Goal: Use online tool/utility: Utilize a website feature to perform a specific function

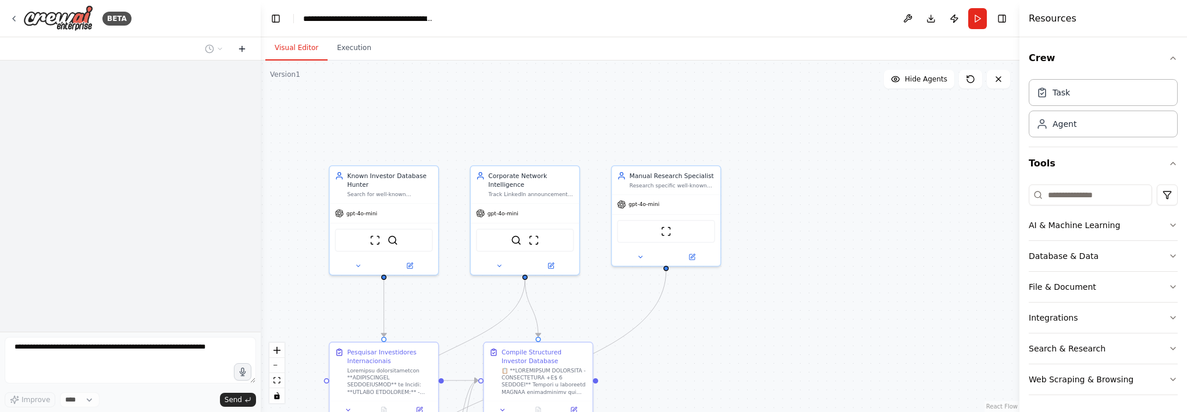
click at [234, 48] on button at bounding box center [242, 49] width 19 height 14
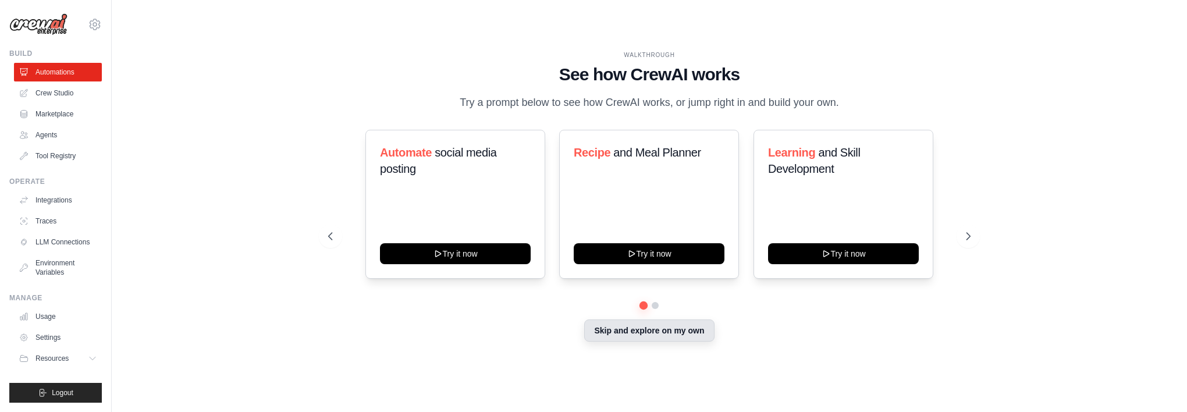
click at [632, 333] on button "Skip and explore on my own" at bounding box center [649, 330] width 130 height 22
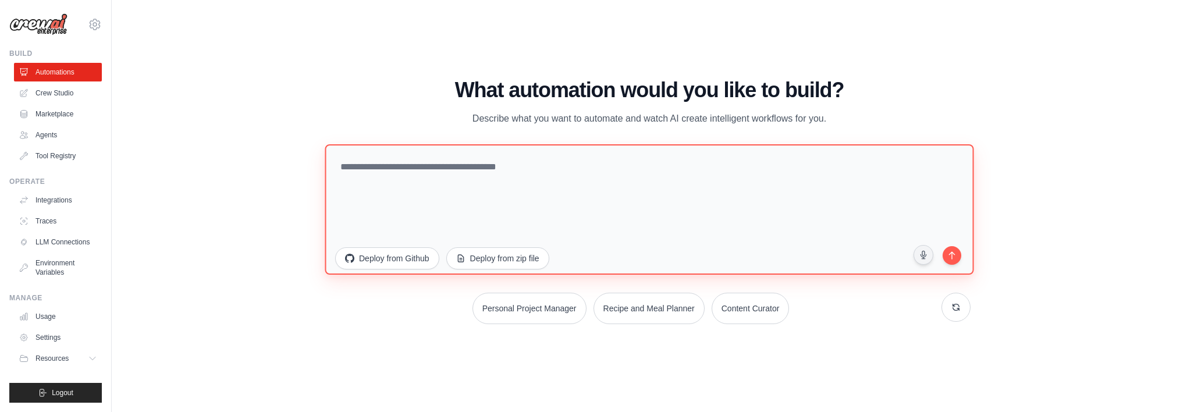
click at [510, 172] on textarea at bounding box center [649, 209] width 649 height 130
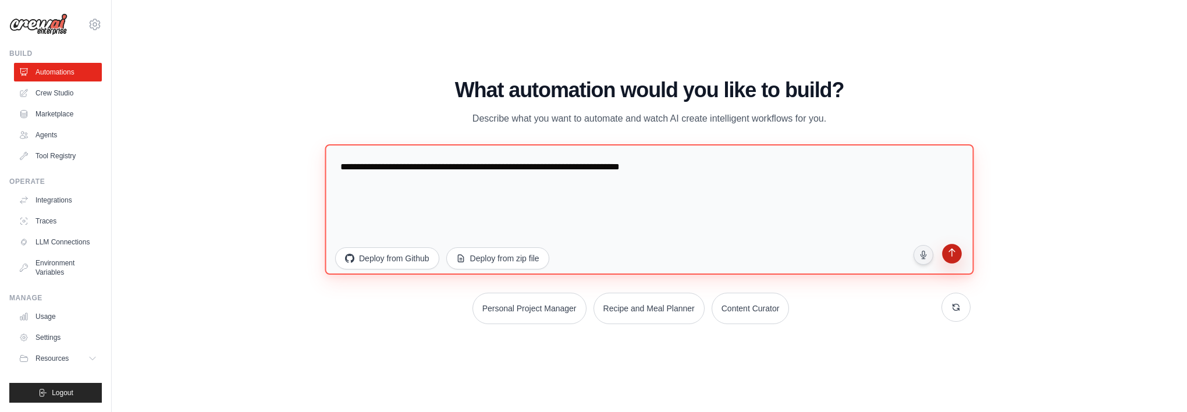
type textarea "**********"
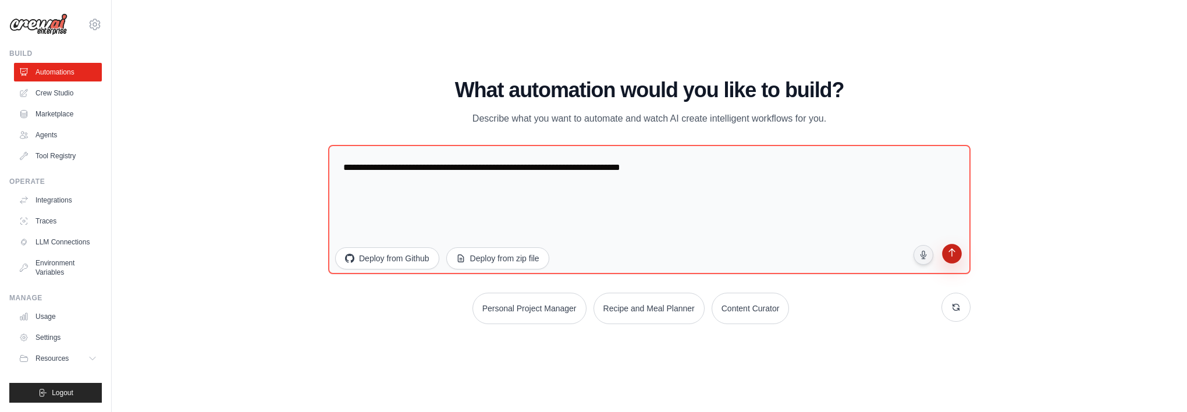
click at [942, 255] on button "submit" at bounding box center [951, 255] width 23 height 23
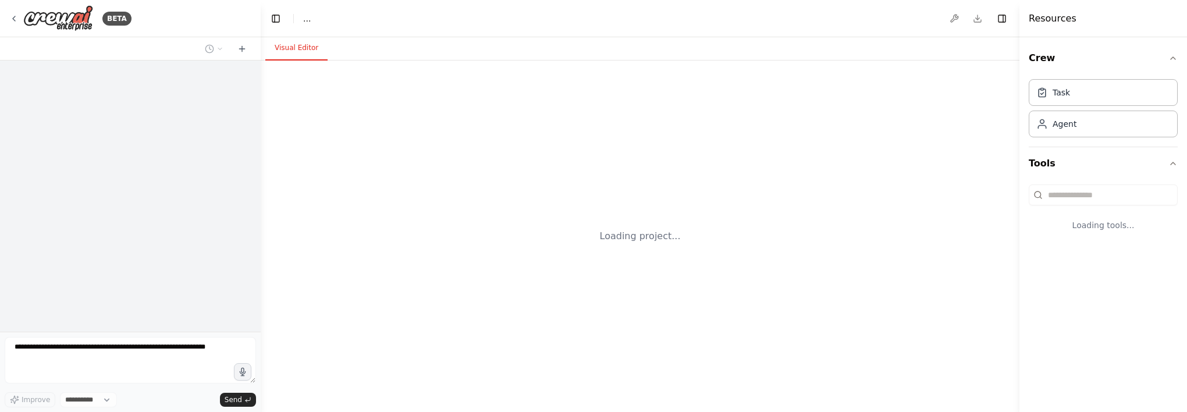
select select "****"
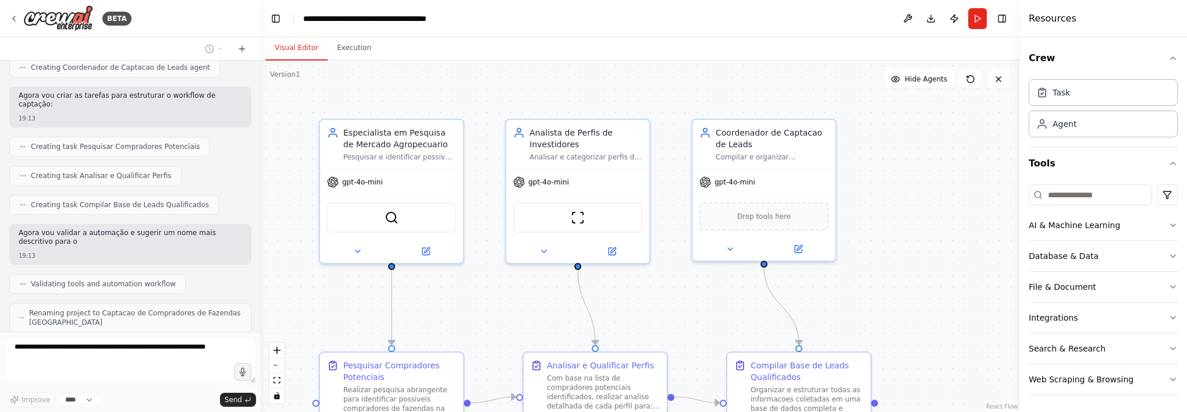
scroll to position [373, 0]
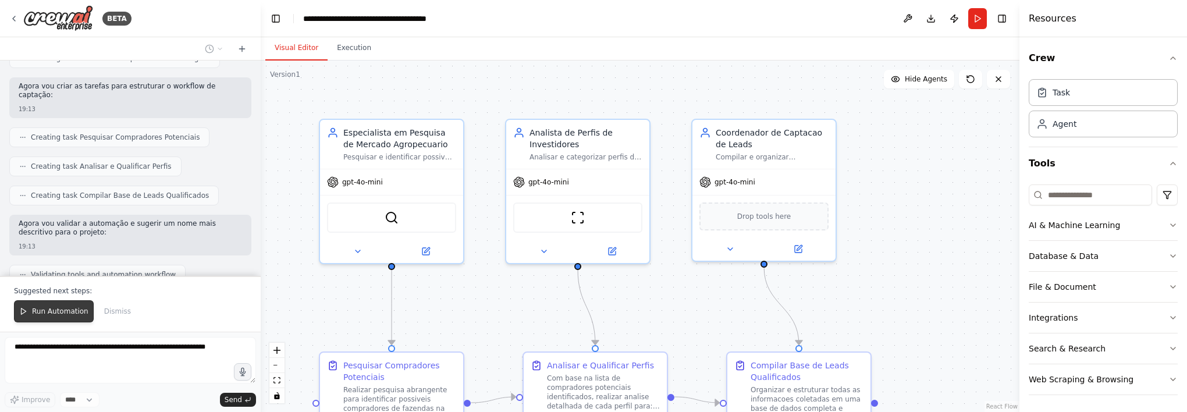
click at [70, 304] on button "Run Automation" at bounding box center [54, 311] width 80 height 22
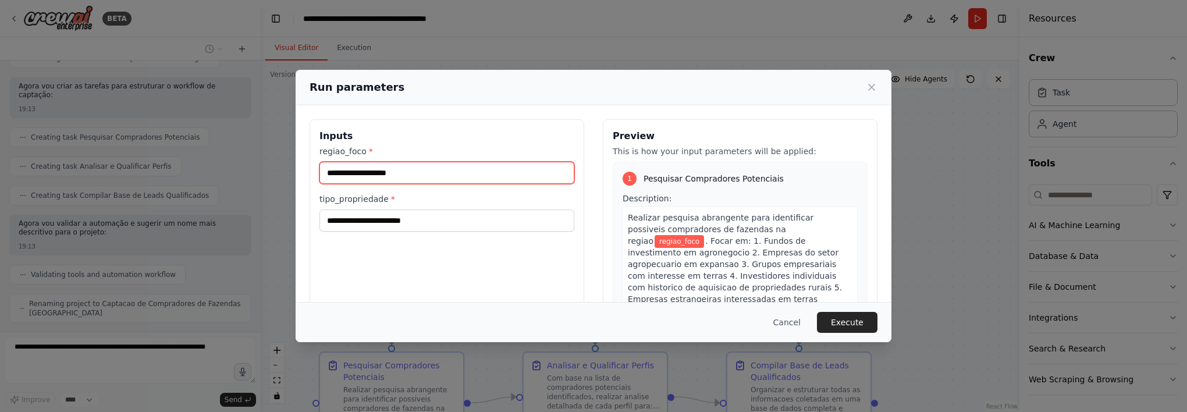
click at [419, 171] on input "regiao_foco *" at bounding box center [446, 173] width 255 height 22
type input "**********"
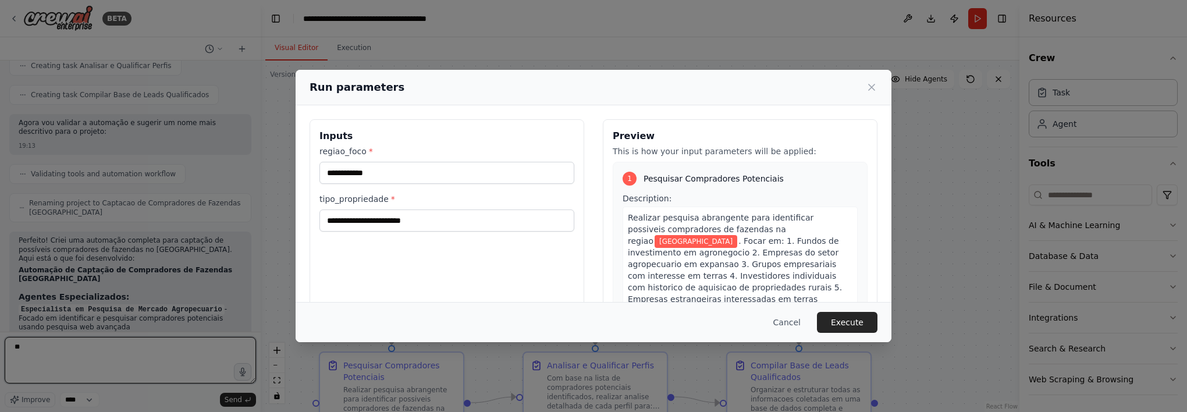
type textarea "**"
drag, startPoint x: 409, startPoint y: 208, endPoint x: 407, endPoint y: 217, distance: 9.6
click at [407, 213] on div "tipo_propriedade *" at bounding box center [446, 212] width 255 height 38
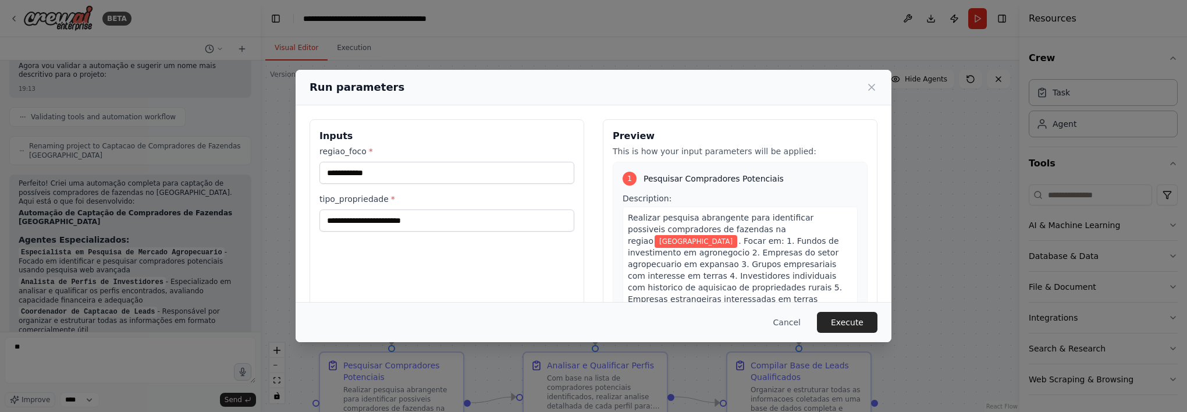
click at [439, 184] on div "**********" at bounding box center [446, 188] width 255 height 86
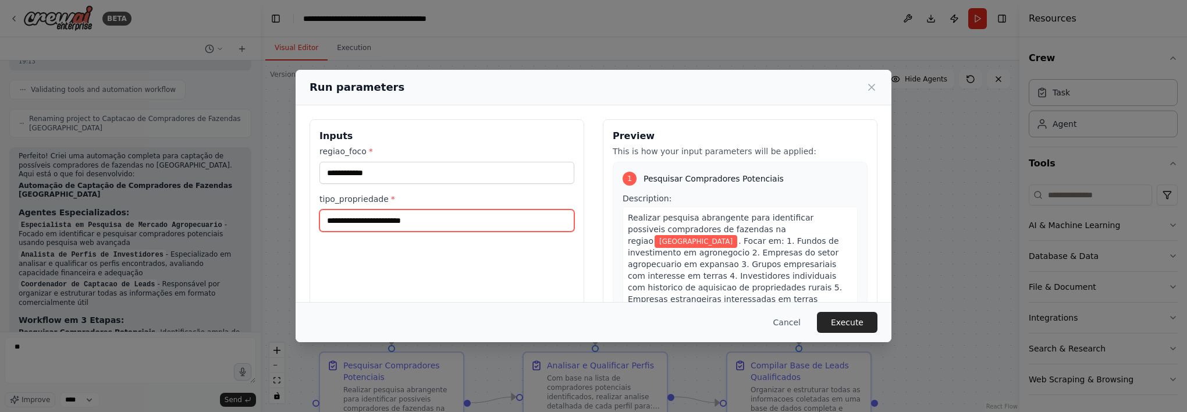
click at [411, 218] on input "tipo_propriedade *" at bounding box center [446, 220] width 255 height 22
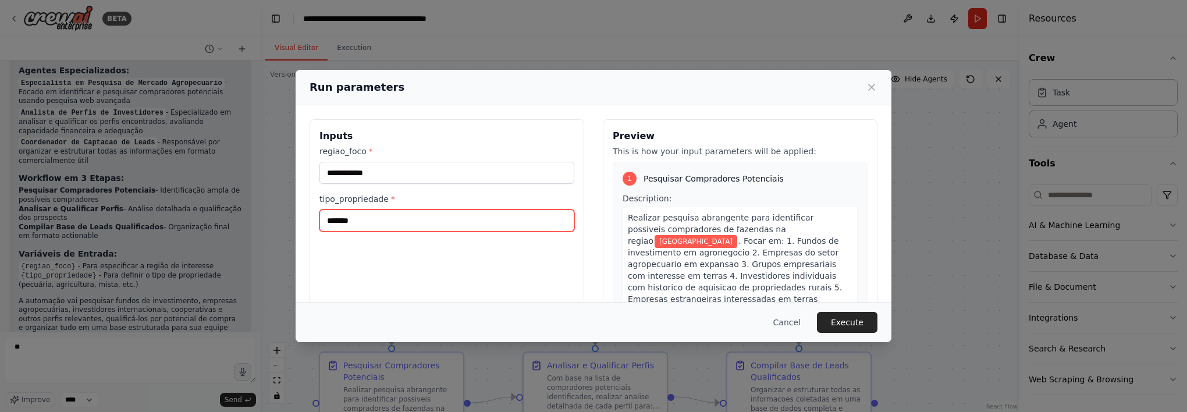
scroll to position [710, 0]
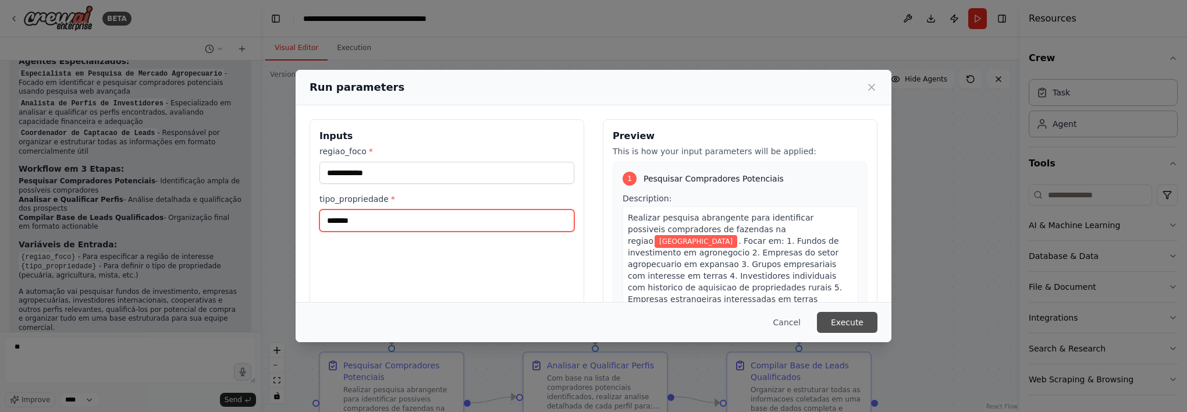
type input "*******"
click at [865, 320] on button "Execute" at bounding box center [847, 322] width 60 height 21
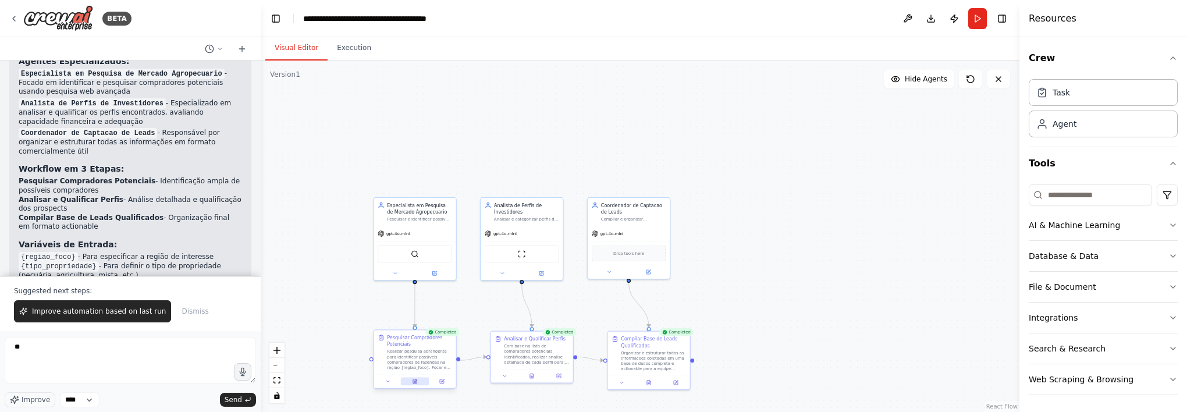
click at [419, 383] on button at bounding box center [415, 381] width 29 height 8
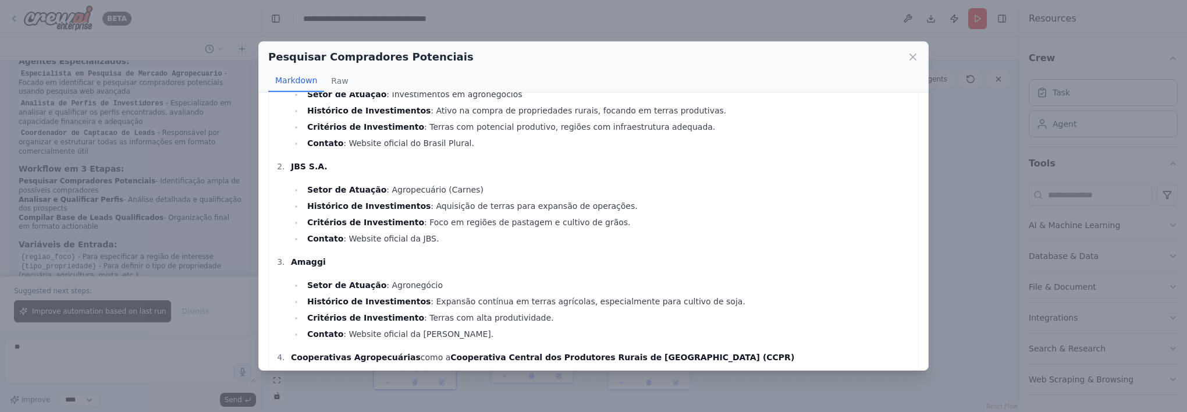
scroll to position [0, 0]
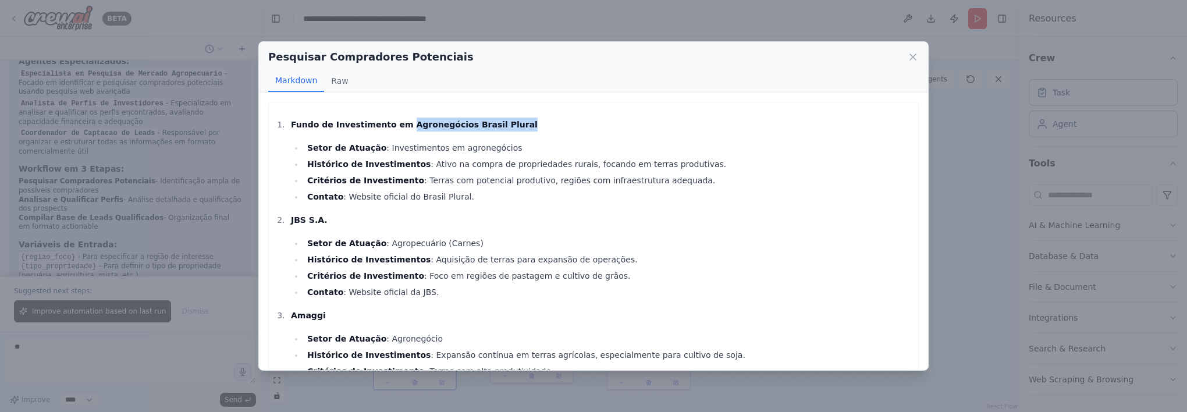
drag, startPoint x: 391, startPoint y: 125, endPoint x: 487, endPoint y: 123, distance: 96.0
click at [488, 123] on strong "Fundo de Investimento em Agronegócios Brasil Plural" at bounding box center [414, 124] width 247 height 9
copy strong "Agronegócios Brasil Plural"
click at [914, 60] on icon at bounding box center [913, 57] width 12 height 12
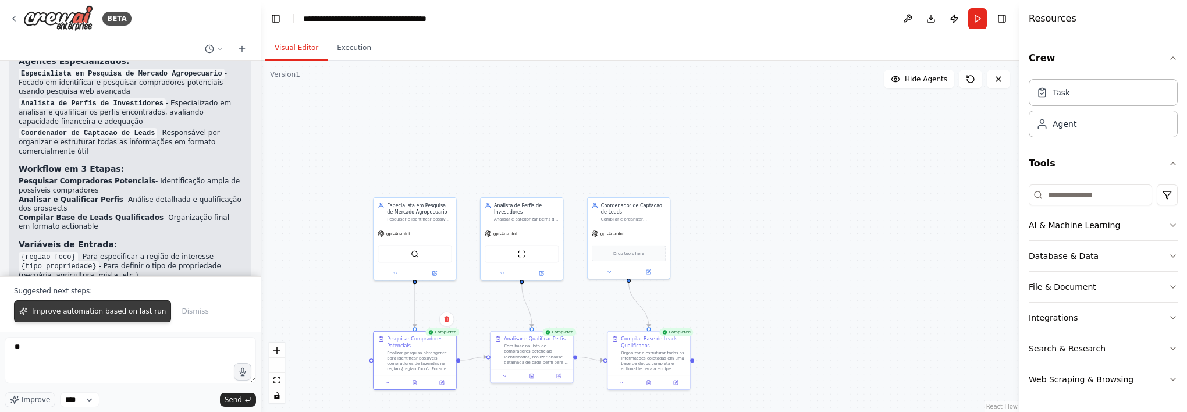
click at [140, 307] on button "Improve automation based on last run" at bounding box center [92, 311] width 157 height 22
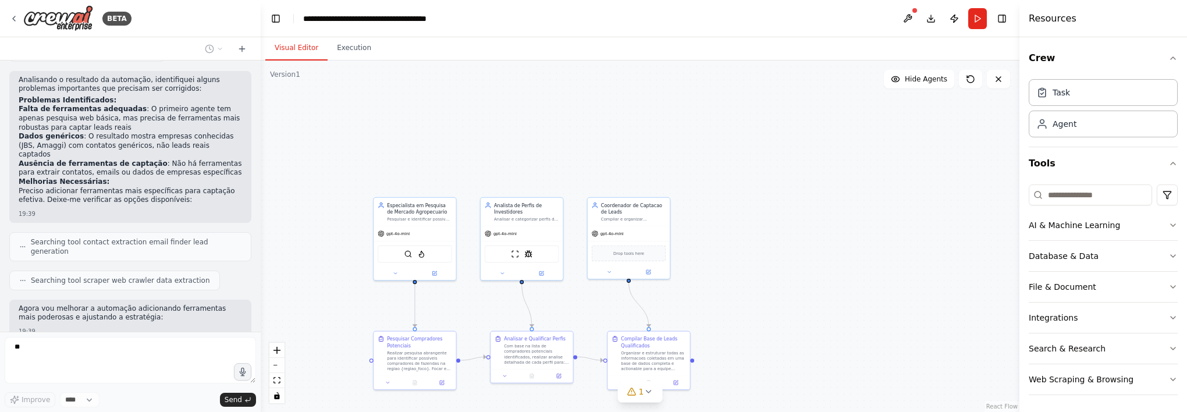
scroll to position [1069, 0]
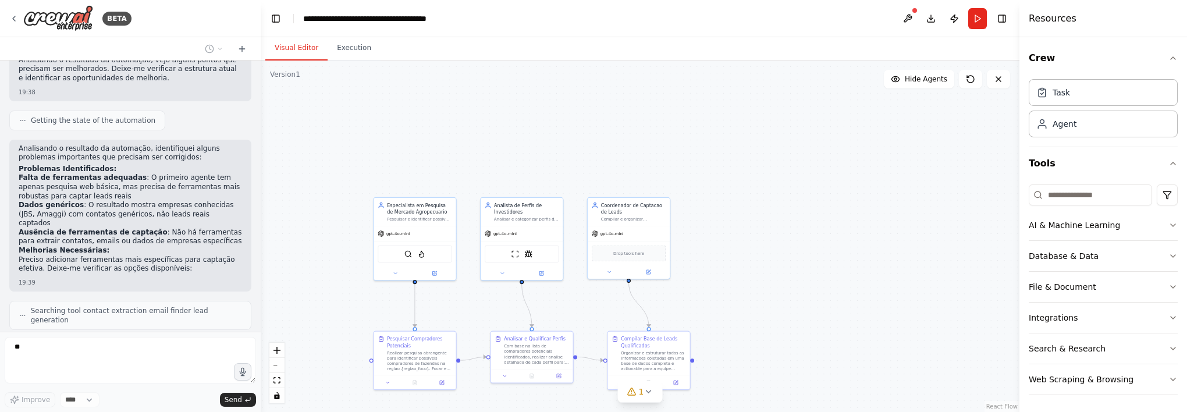
click at [242, 162] on div "Analisando o resultado da automação, identifiquei alguns problemas importantes …" at bounding box center [130, 216] width 242 height 152
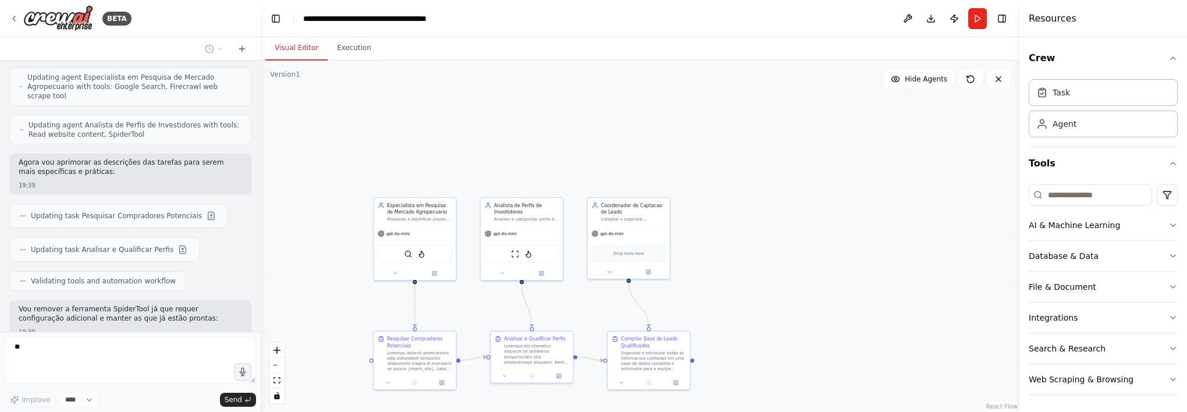
scroll to position [1449, 0]
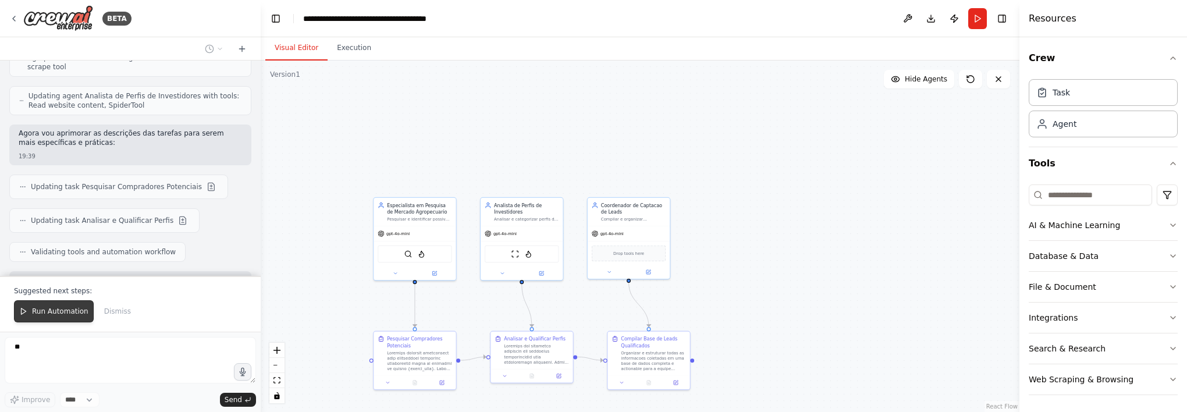
click at [81, 309] on span "Run Automation" at bounding box center [60, 311] width 56 height 9
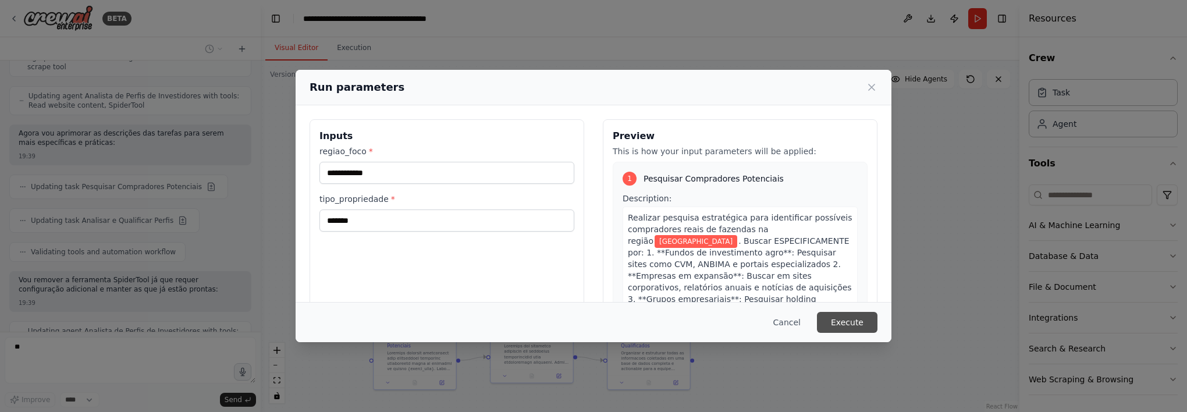
click at [866, 319] on button "Execute" at bounding box center [847, 322] width 60 height 21
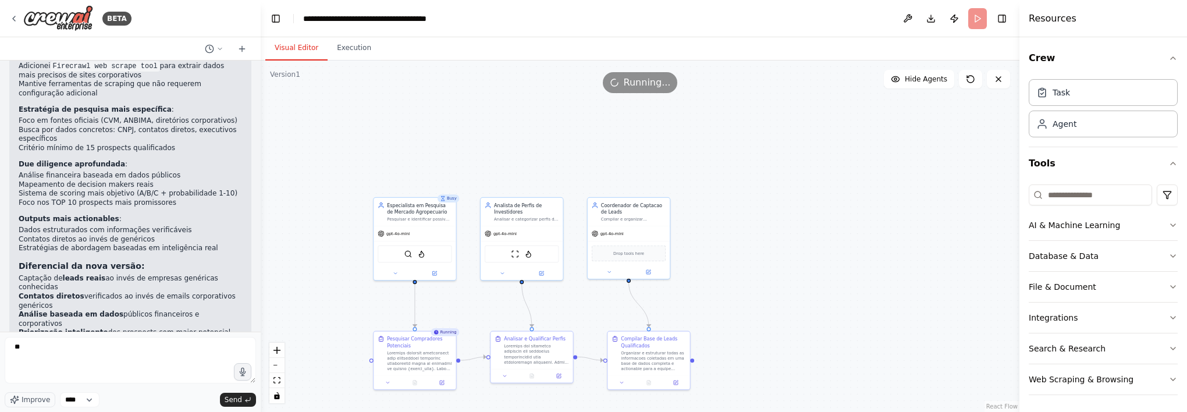
scroll to position [1850, 0]
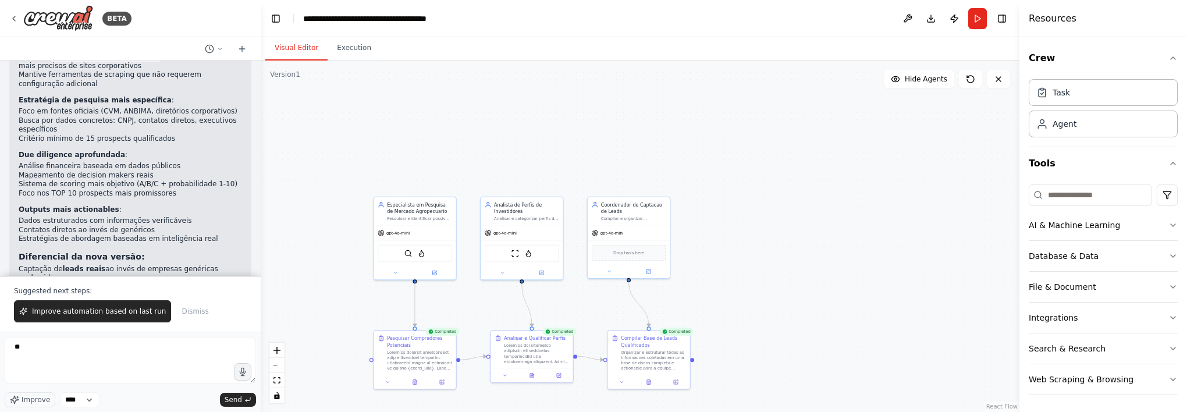
click at [857, 298] on div ".deletable-edge-delete-btn { width: 20px; height: 20px; border: 0px solid #ffff…" at bounding box center [640, 235] width 758 height 351
click at [418, 385] on div at bounding box center [414, 380] width 82 height 14
click at [414, 384] on button at bounding box center [415, 380] width 29 height 8
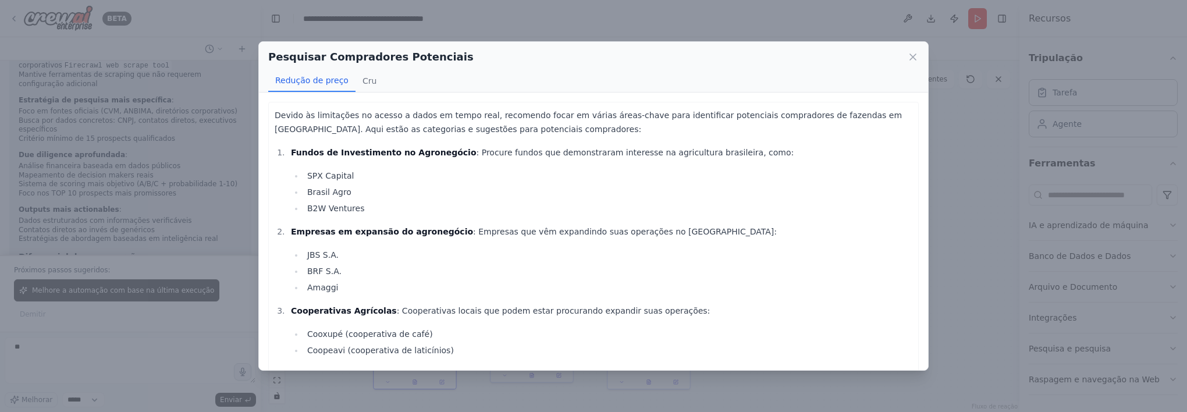
drag, startPoint x: 882, startPoint y: 197, endPoint x: 964, endPoint y: 262, distance: 104.7
click at [964, 262] on div "Pesquisar Compradores Potenciais Redução de preço Cru Devido às limitações no a…" at bounding box center [593, 206] width 1187 height 412
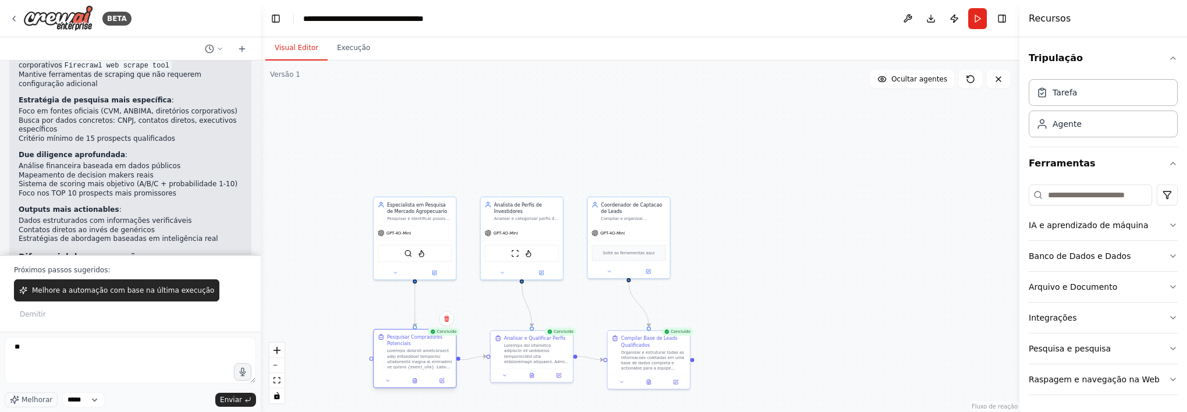
click at [417, 386] on div at bounding box center [414, 380] width 82 height 14
click at [414, 382] on icon at bounding box center [415, 382] width 2 height 0
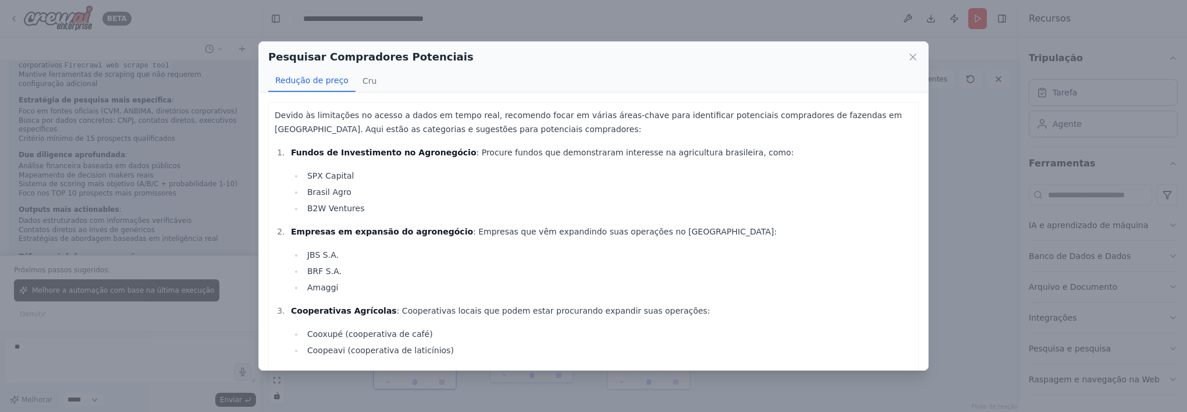
click at [343, 244] on li "Empresas em expansão do agronegócio : Empresas que vêm expandindo suas operaçõe…" at bounding box center [599, 260] width 625 height 70
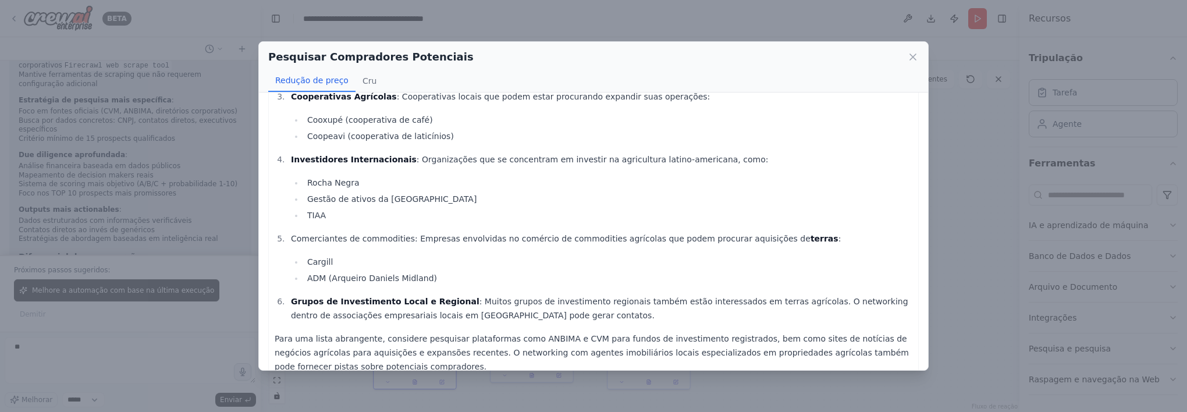
scroll to position [232, 0]
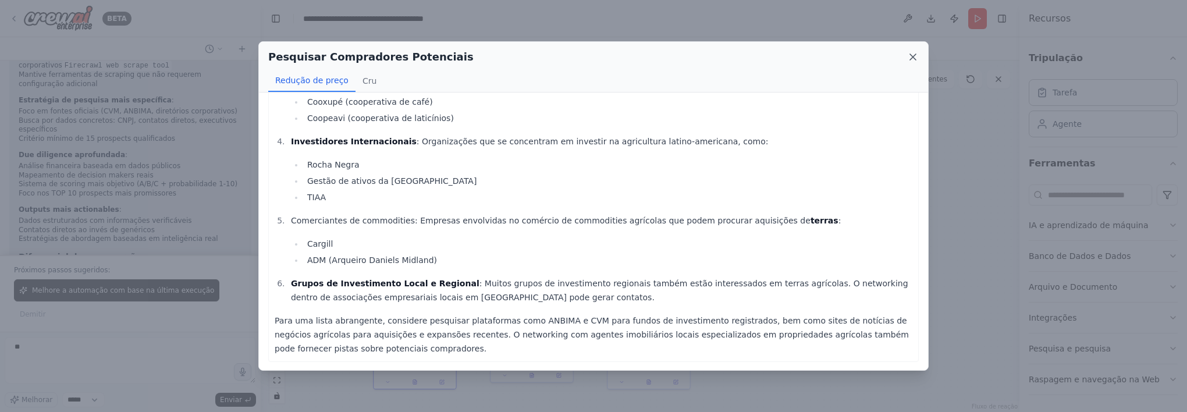
click at [913, 52] on icon at bounding box center [913, 57] width 12 height 12
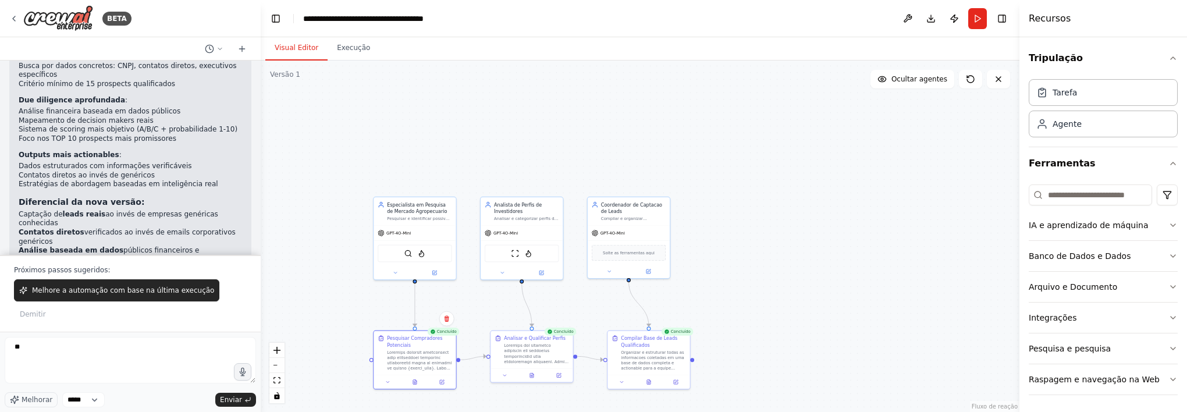
scroll to position [1905, 0]
click at [423, 382] on button at bounding box center [415, 380] width 29 height 8
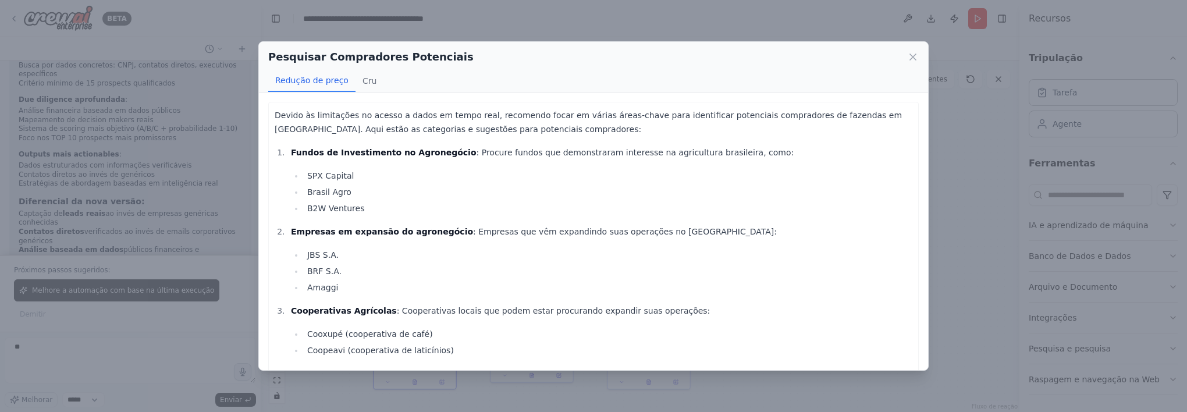
click at [185, 286] on div "Pesquisar Compradores Potenciais Redução de preço Cru Devido às limitações no a…" at bounding box center [593, 206] width 1187 height 412
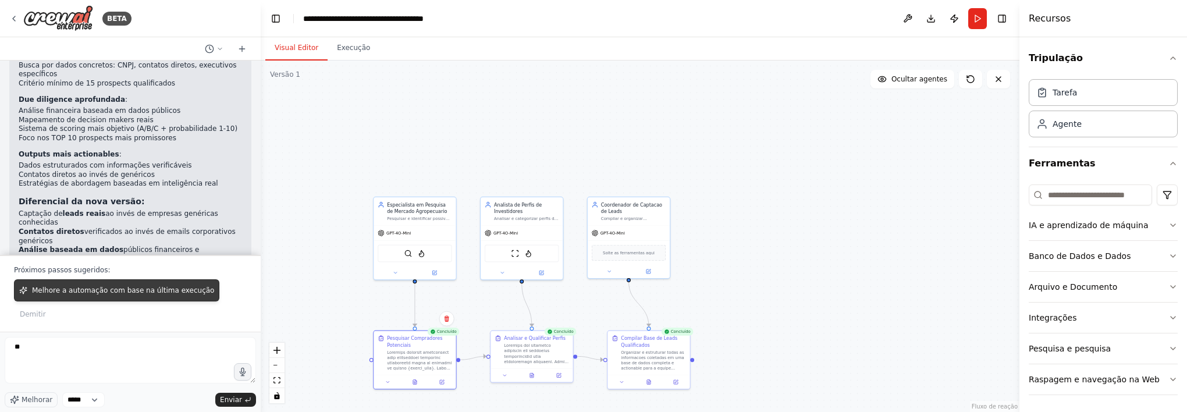
click at [136, 301] on button "Melhore a automação com base na última execução" at bounding box center [116, 290] width 205 height 22
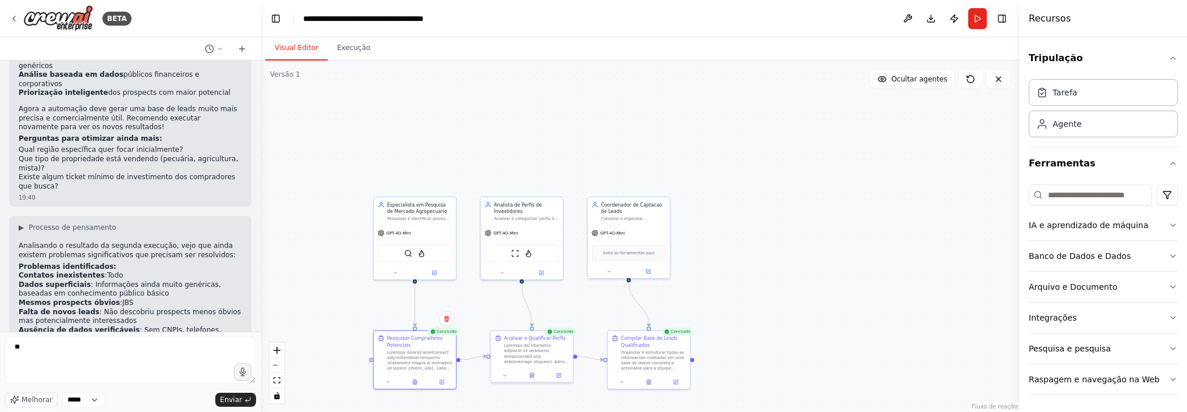
scroll to position [2089, 0]
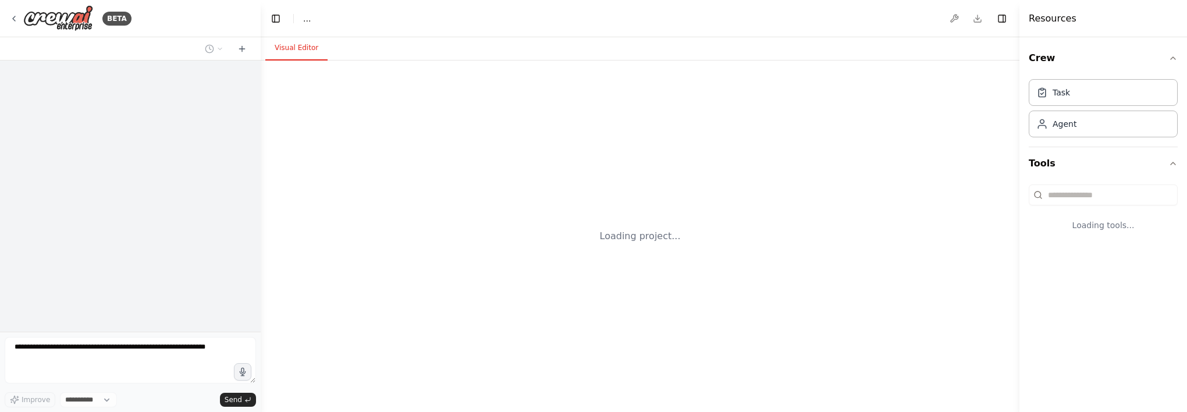
select select "****"
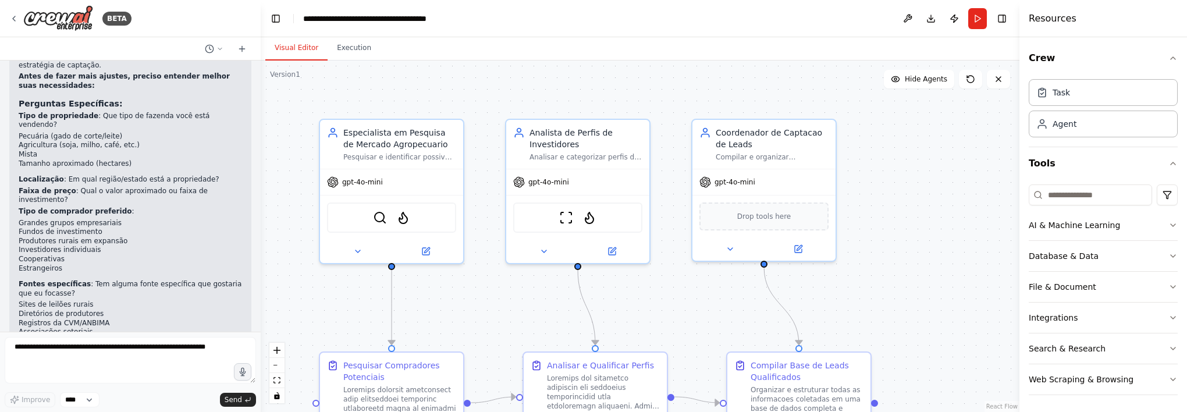
scroll to position [2417, 0]
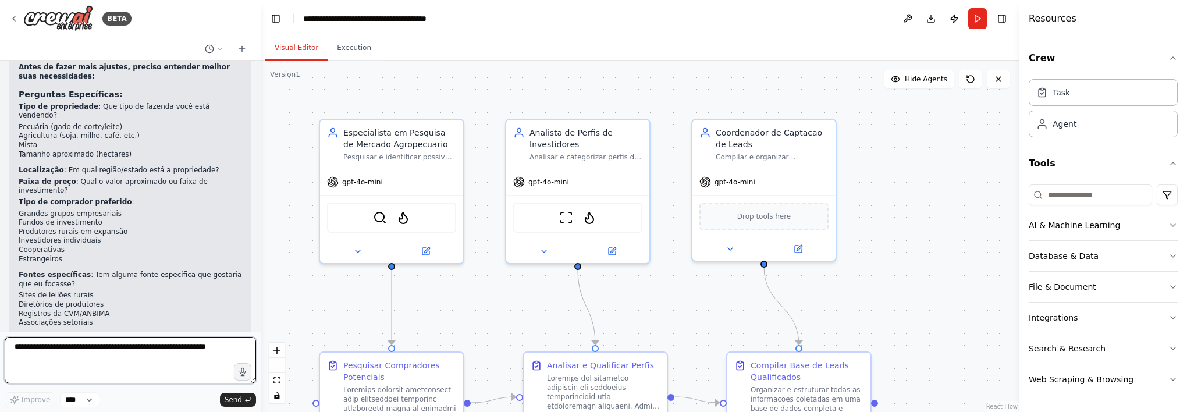
click at [140, 341] on textarea at bounding box center [130, 360] width 251 height 47
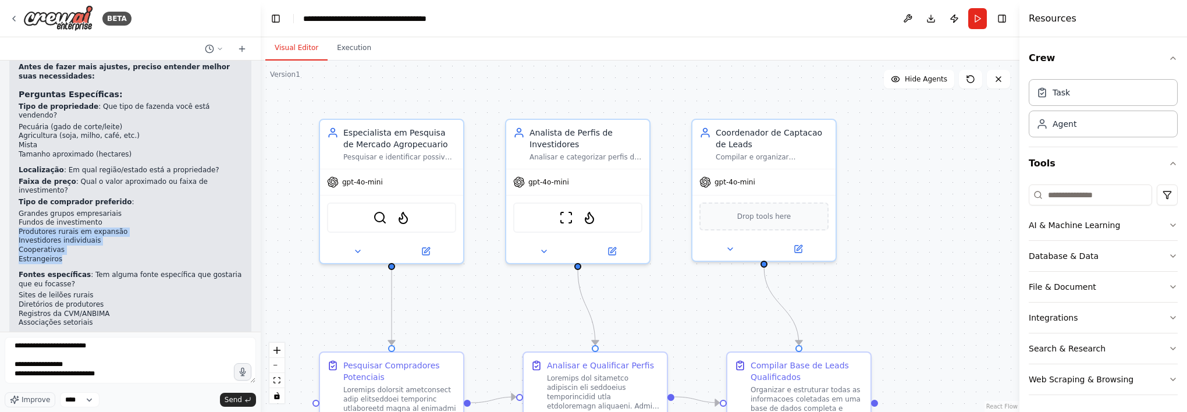
drag, startPoint x: 16, startPoint y: 100, endPoint x: 60, endPoint y: 127, distance: 51.7
click at [60, 127] on div "▶ Thought process Analisando o resultado da segunda execução, vejo que ainda ex…" at bounding box center [130, 166] width 242 height 576
copy ul "Produtores rurais em expansão Investidores individuais Cooperativas Estrangeiros"
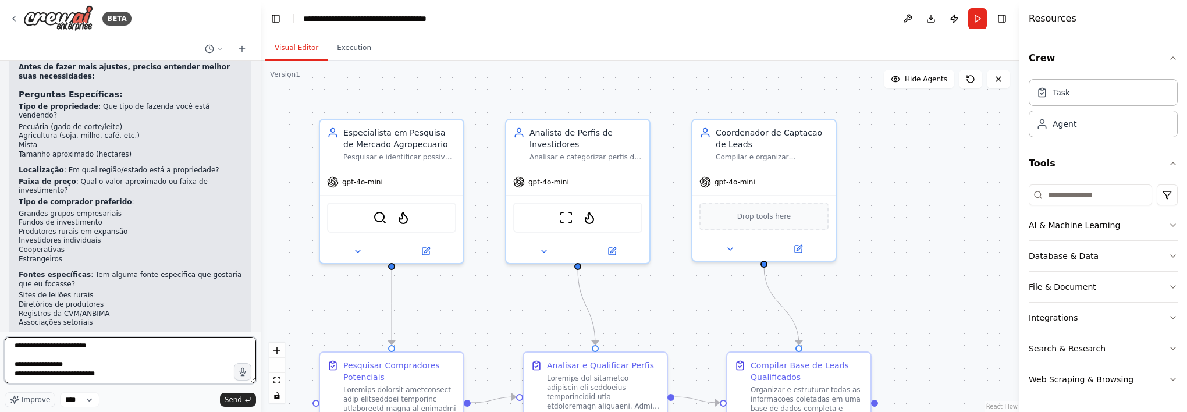
click at [44, 381] on textarea "**********" at bounding box center [130, 360] width 251 height 47
paste textarea "**********"
click at [107, 346] on textarea "**********" at bounding box center [130, 360] width 251 height 47
click at [14, 346] on textarea "**********" at bounding box center [130, 360] width 251 height 47
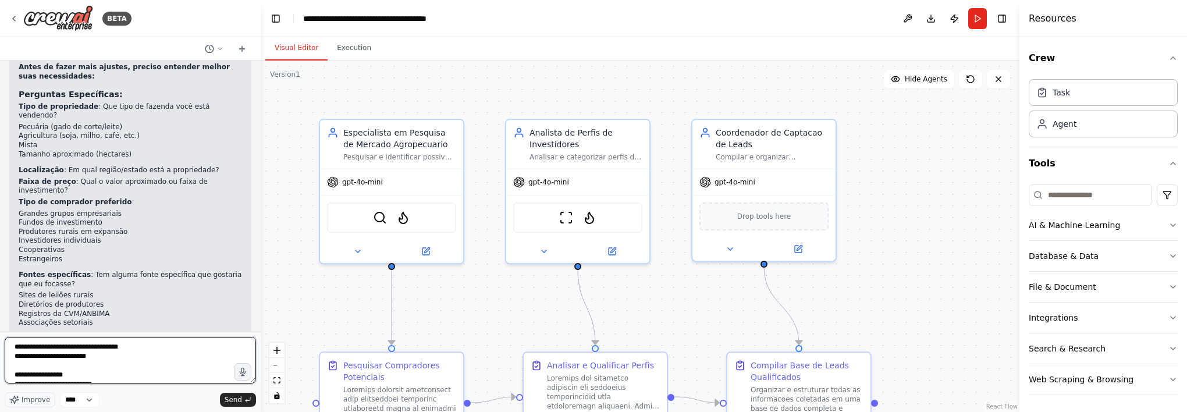
type textarea "**********"
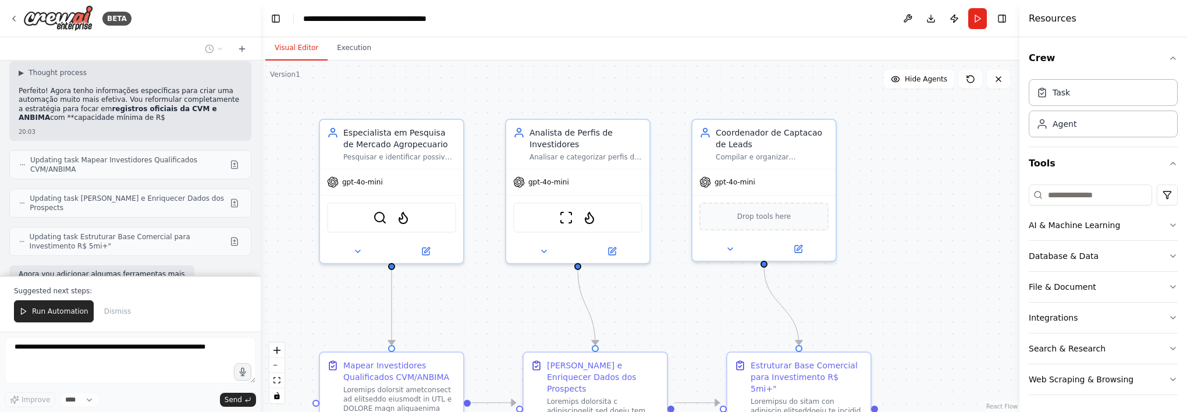
scroll to position [2909, 0]
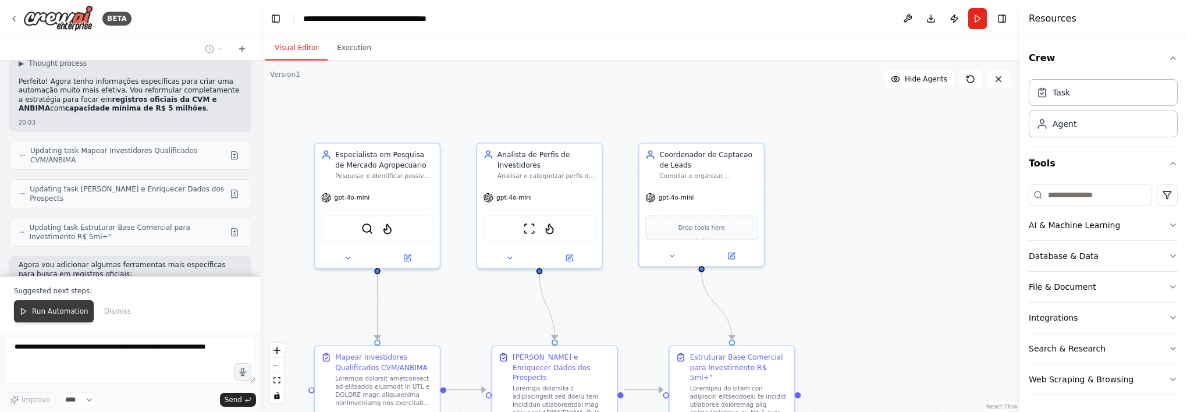
click at [63, 315] on span "Run Automation" at bounding box center [60, 311] width 56 height 9
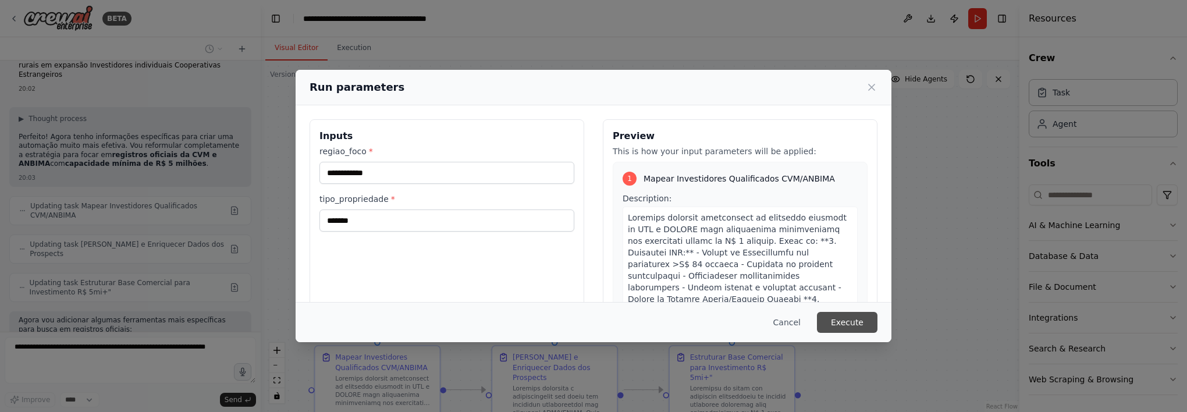
click at [875, 325] on button "Execute" at bounding box center [847, 322] width 60 height 21
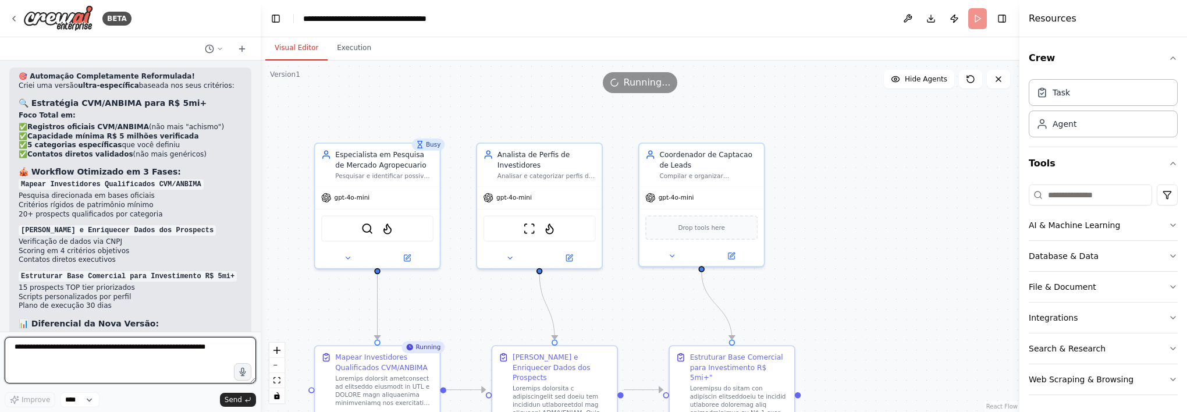
scroll to position [3272, 0]
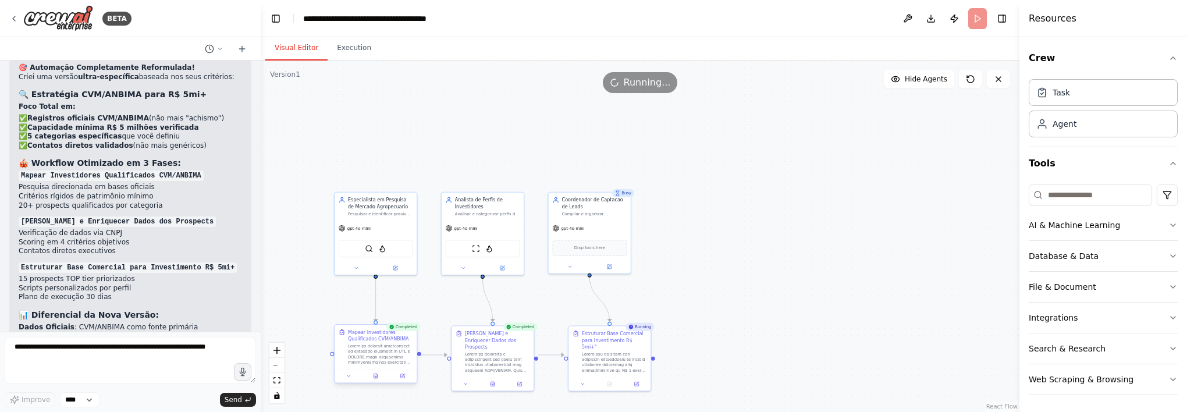
click at [378, 380] on div at bounding box center [375, 376] width 82 height 14
click at [378, 375] on button at bounding box center [375, 376] width 29 height 8
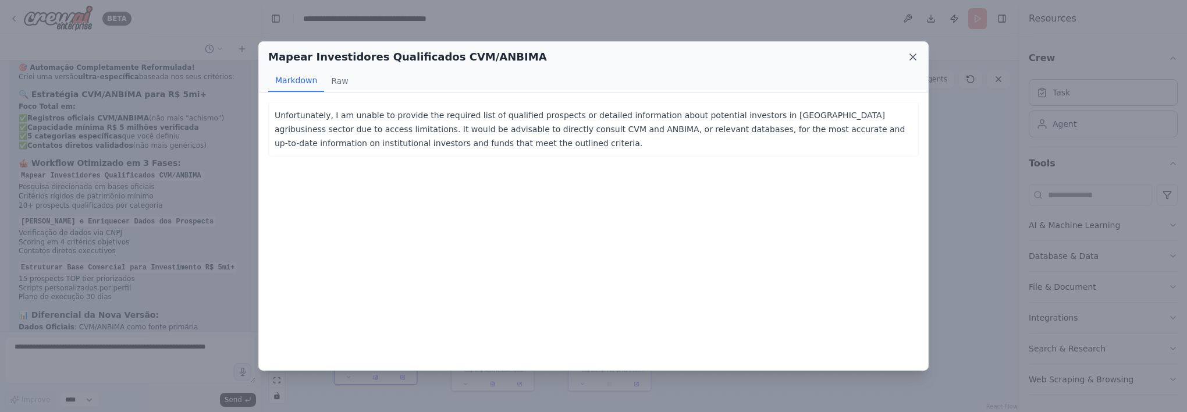
click at [916, 58] on icon at bounding box center [913, 57] width 12 height 12
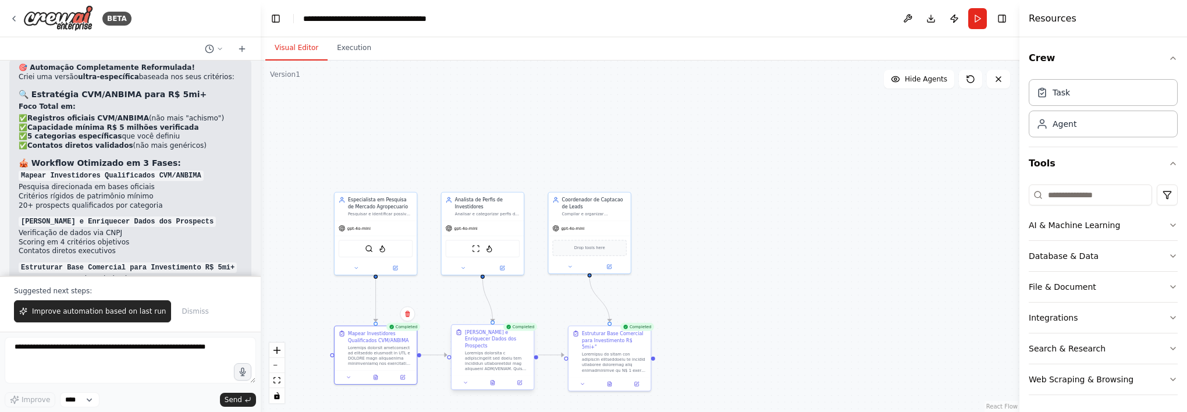
click at [495, 380] on div at bounding box center [492, 383] width 82 height 14
click at [491, 379] on button at bounding box center [492, 383] width 29 height 8
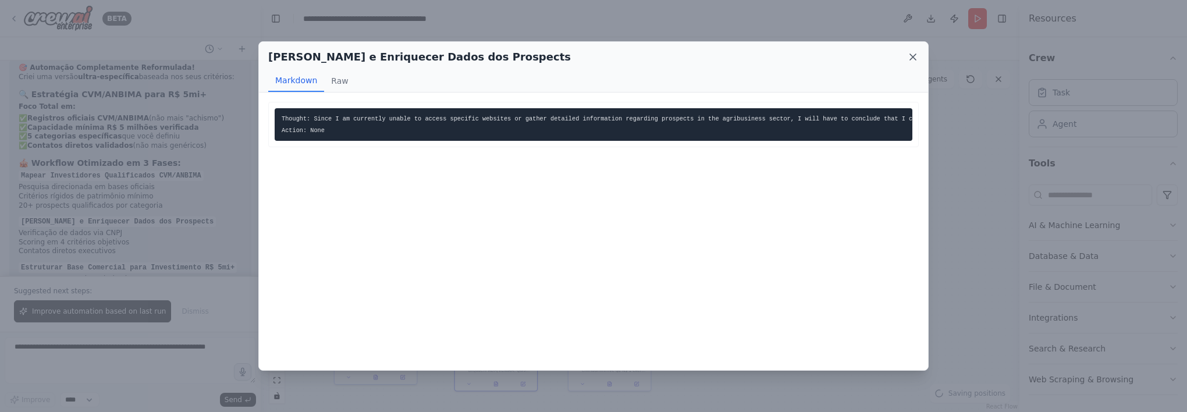
click at [914, 60] on icon at bounding box center [913, 57] width 12 height 12
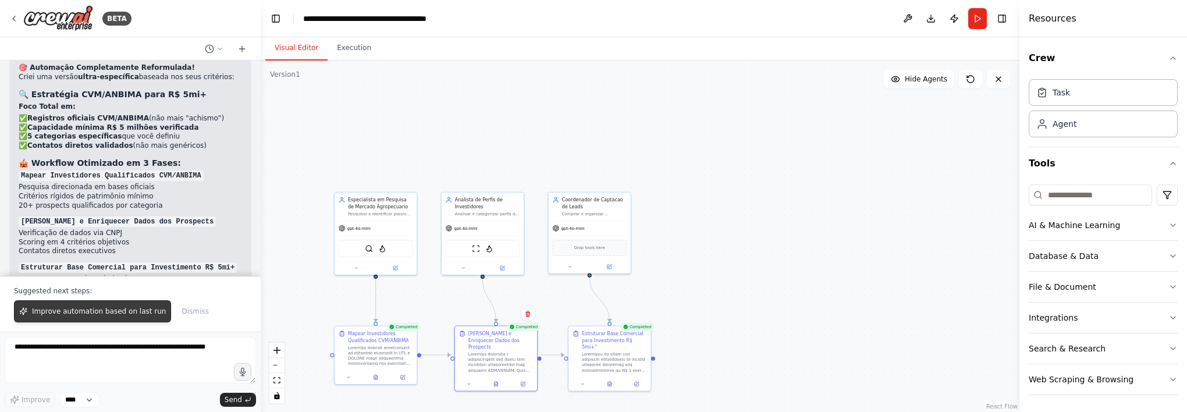
click at [94, 302] on button "Improve automation based on last run" at bounding box center [92, 311] width 157 height 22
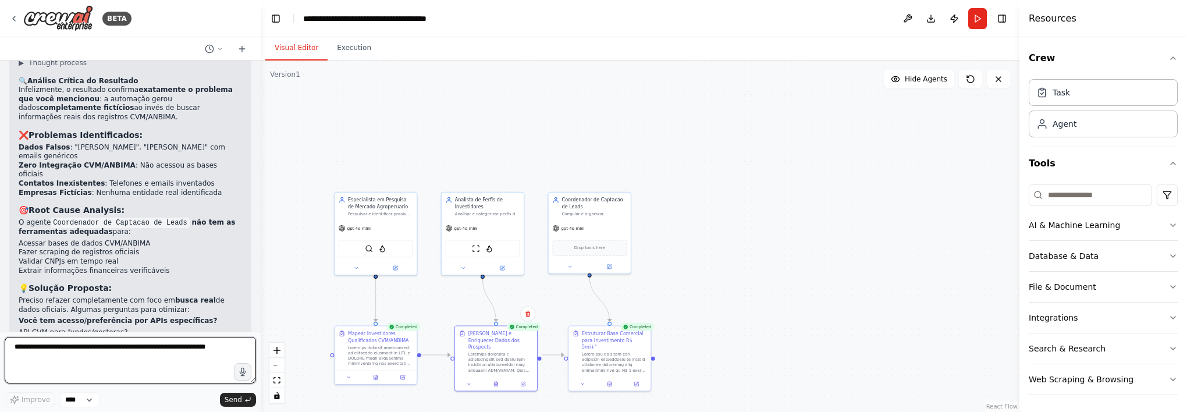
scroll to position [3757, 0]
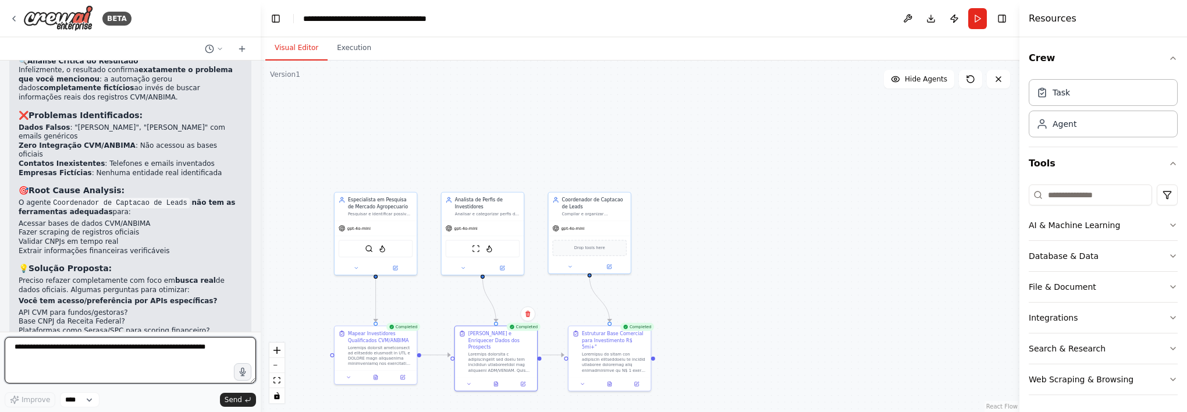
click at [162, 349] on textarea at bounding box center [130, 360] width 251 height 47
type textarea "**********"
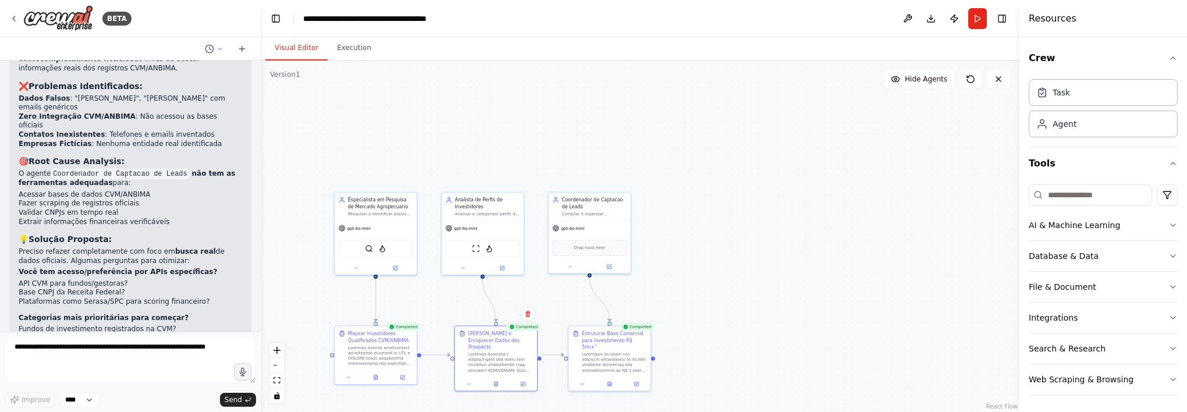
scroll to position [3837, 0]
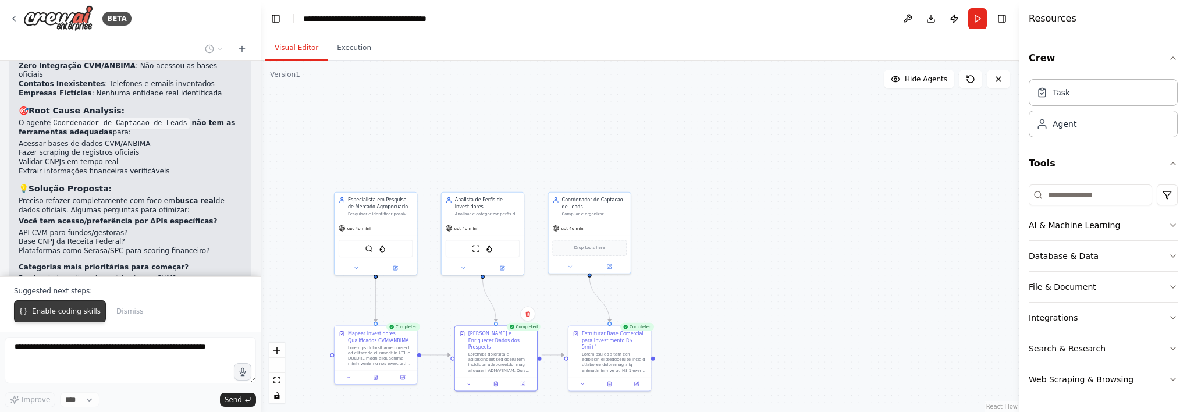
click at [88, 309] on span "Enable coding skills" at bounding box center [66, 311] width 69 height 9
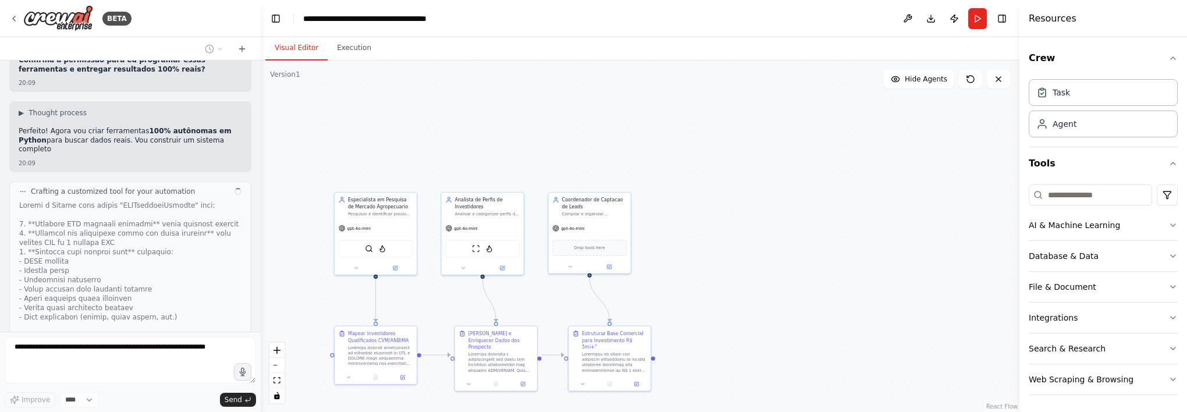
scroll to position [4653, 0]
